Goal: Find specific page/section: Find specific page/section

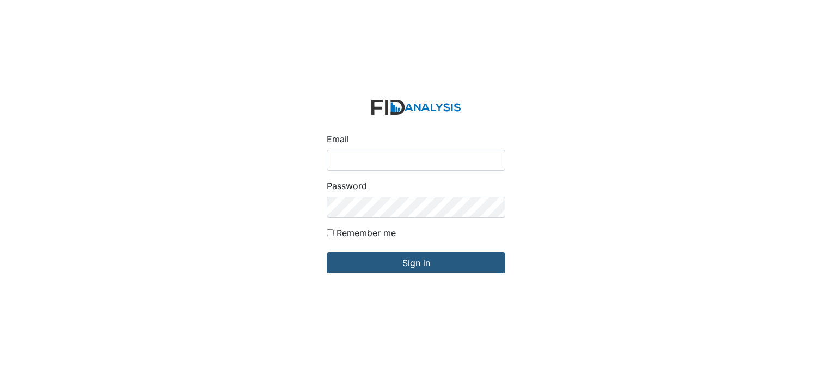
type input "[PERSON_NAME][EMAIL_ADDRESS][DOMAIN_NAME]"
click at [370, 273] on form "Email mcarter@lifeincorporated.com Password Remember me Sign in" at bounding box center [416, 193] width 196 height 204
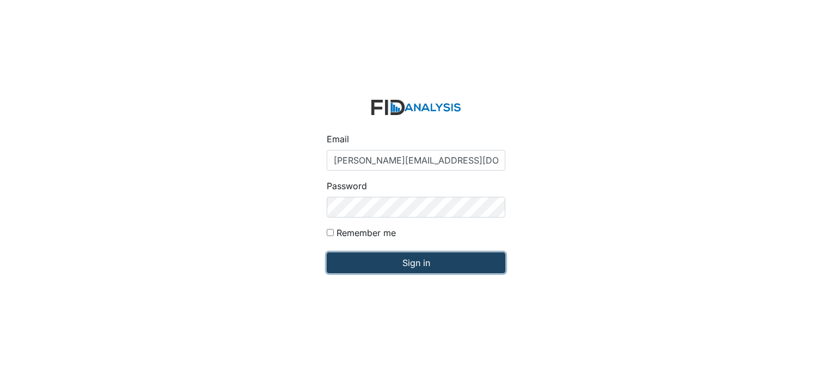
click at [372, 261] on input "Sign in" at bounding box center [416, 262] width 179 height 21
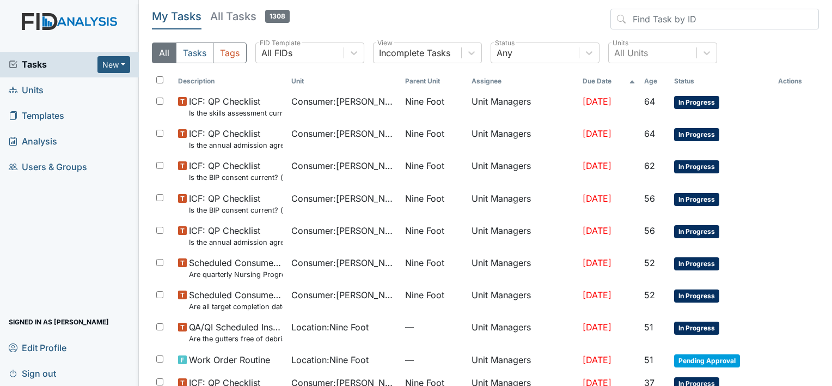
click at [34, 94] on span "Units" at bounding box center [26, 90] width 35 height 17
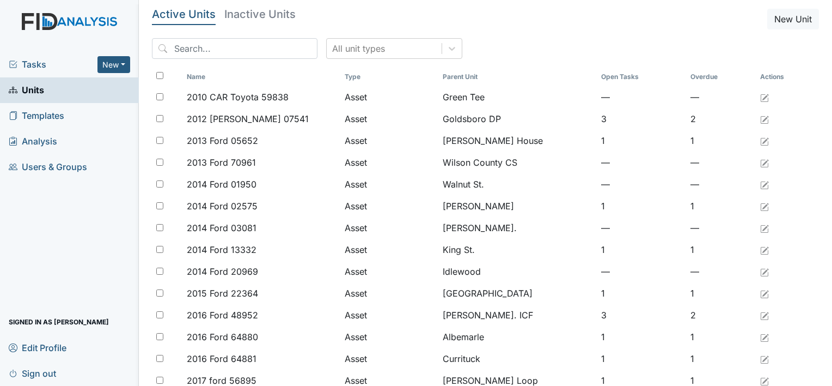
click at [32, 63] on span "Tasks" at bounding box center [53, 64] width 89 height 13
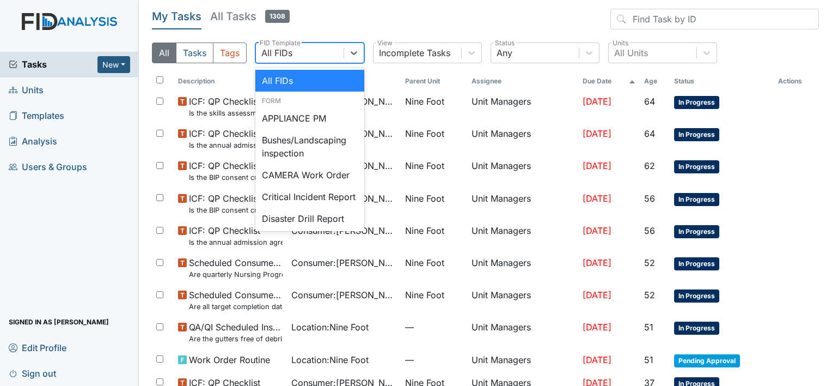
click at [305, 56] on div "All FIDs" at bounding box center [300, 53] width 88 height 20
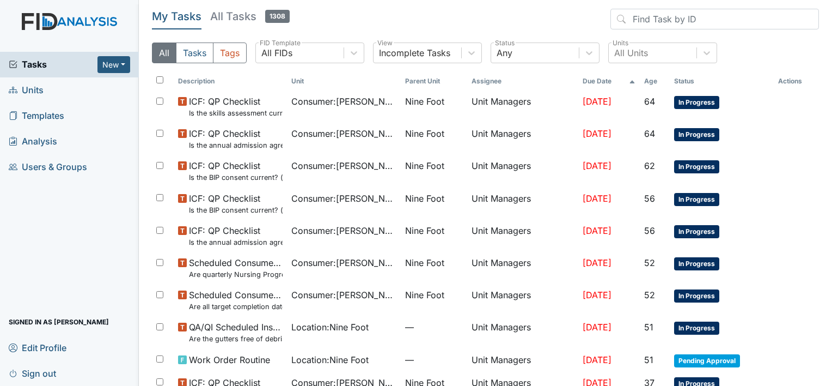
click at [34, 89] on span "Units" at bounding box center [26, 90] width 35 height 17
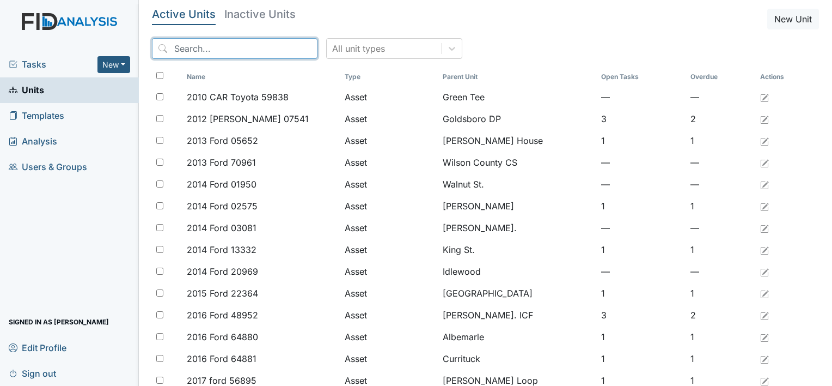
click at [176, 48] on input "search" at bounding box center [235, 48] width 166 height 21
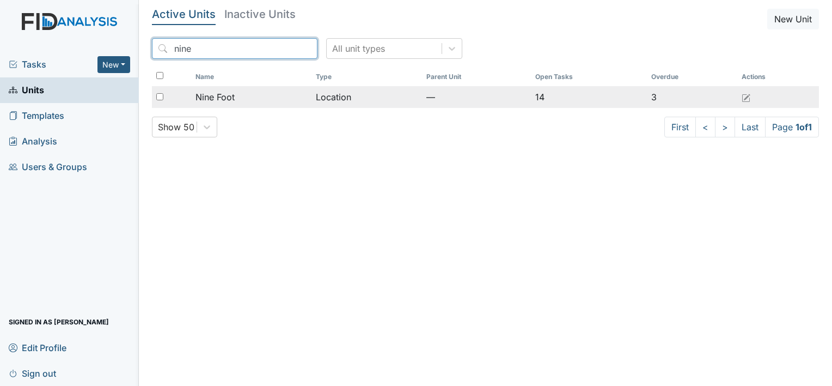
type input "nine"
click at [216, 95] on span "Nine Foot" at bounding box center [214, 96] width 39 height 13
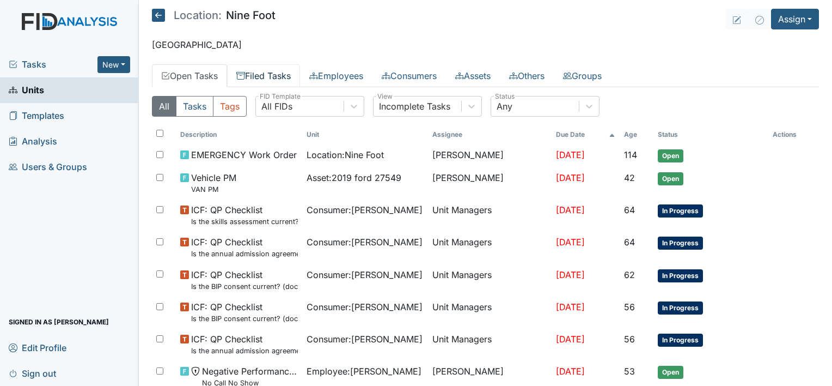
click at [282, 75] on link "Filed Tasks" at bounding box center [263, 75] width 73 height 23
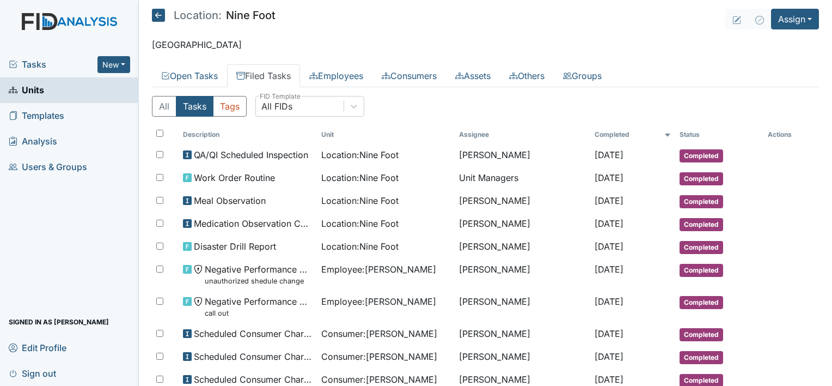
click at [282, 75] on link "Filed Tasks" at bounding box center [263, 75] width 73 height 23
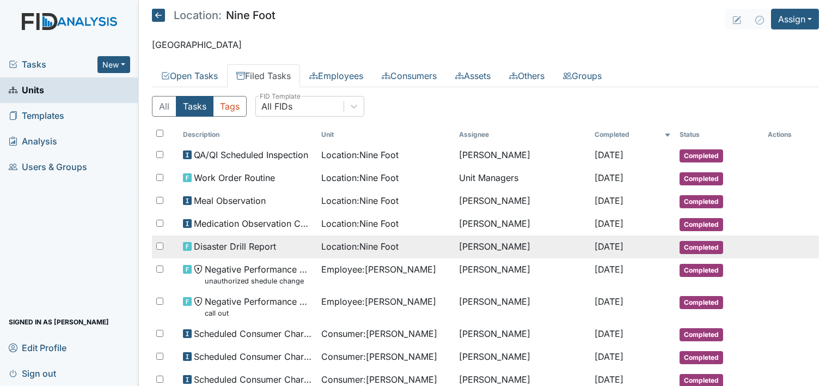
click at [344, 247] on span "Location : Nine Foot" at bounding box center [359, 246] width 77 height 13
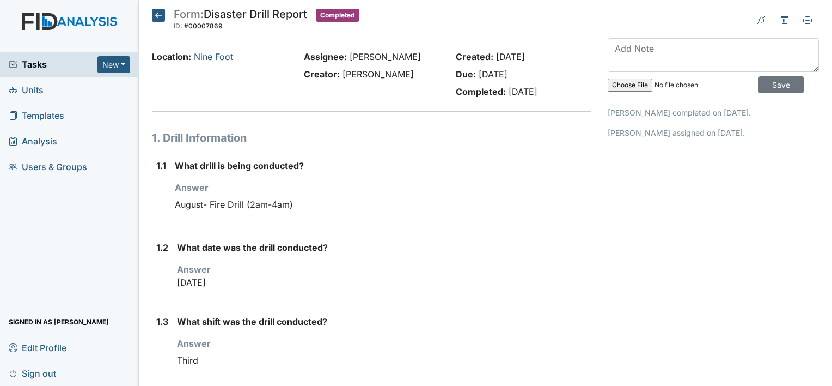
click at [156, 14] on icon at bounding box center [158, 15] width 13 height 13
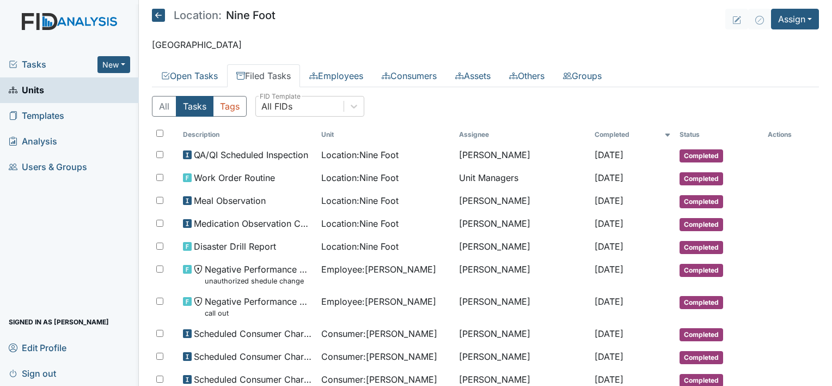
click at [156, 16] on icon at bounding box center [158, 15] width 13 height 13
